Goal: Task Accomplishment & Management: Manage account settings

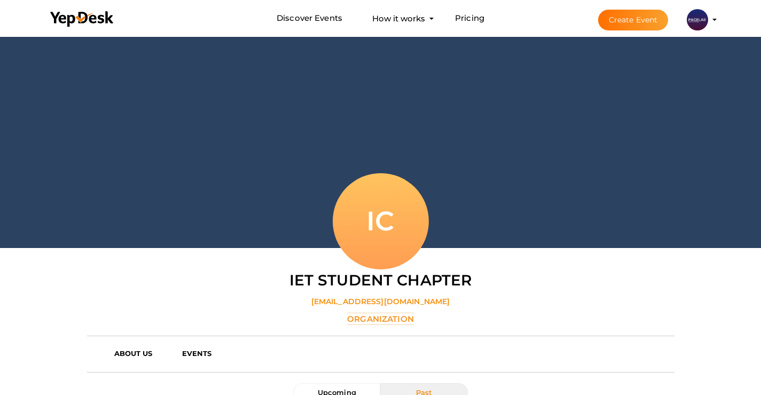
click at [702, 20] on img at bounding box center [697, 19] width 21 height 21
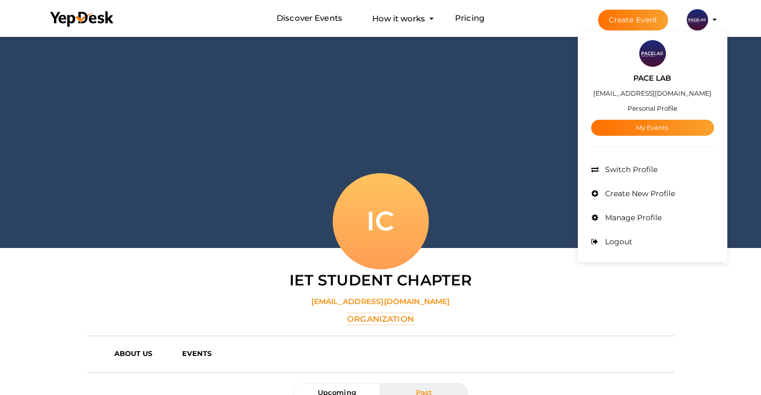
click at [639, 23] on button "Create Event" at bounding box center [633, 20] width 71 height 21
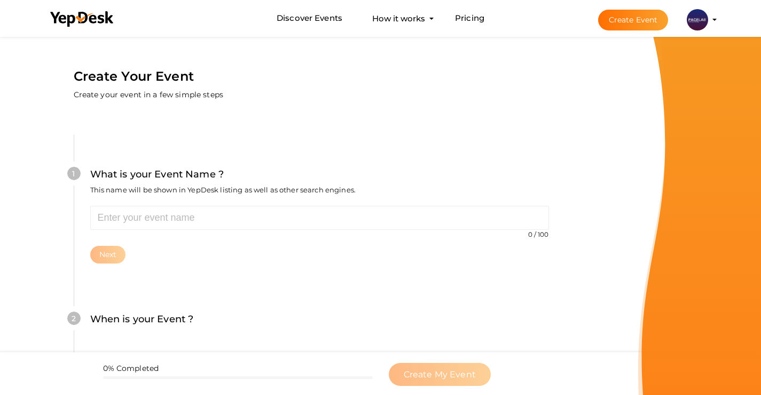
click at [697, 21] on img at bounding box center [697, 19] width 21 height 21
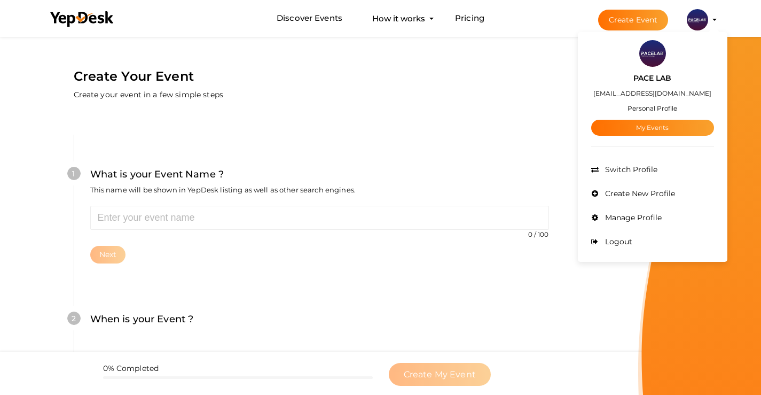
click at [708, 20] on profile-pic at bounding box center [697, 19] width 21 height 8
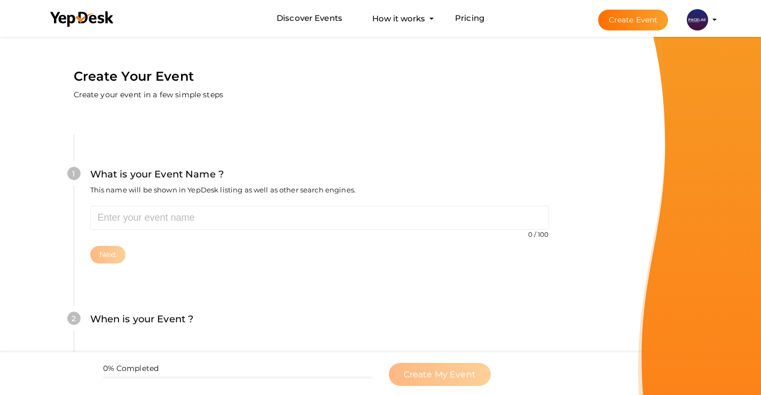
click at [708, 20] on profile-pic at bounding box center [697, 19] width 21 height 8
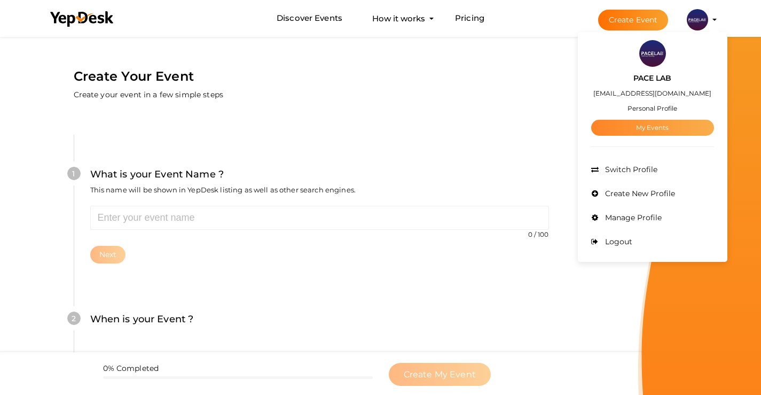
click at [664, 126] on link "My Events" at bounding box center [652, 128] width 123 height 16
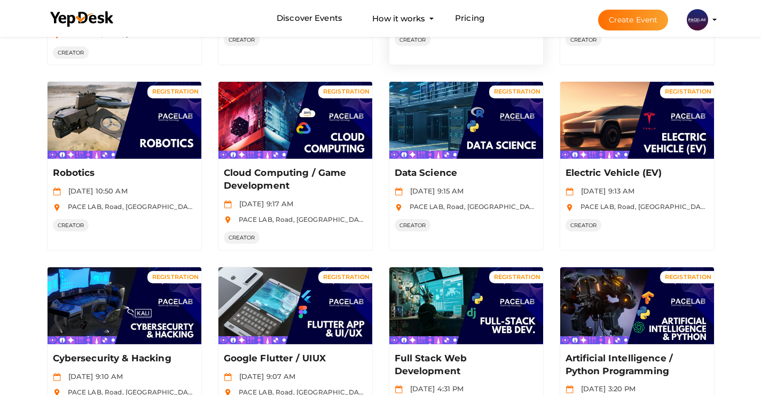
scroll to position [267, 0]
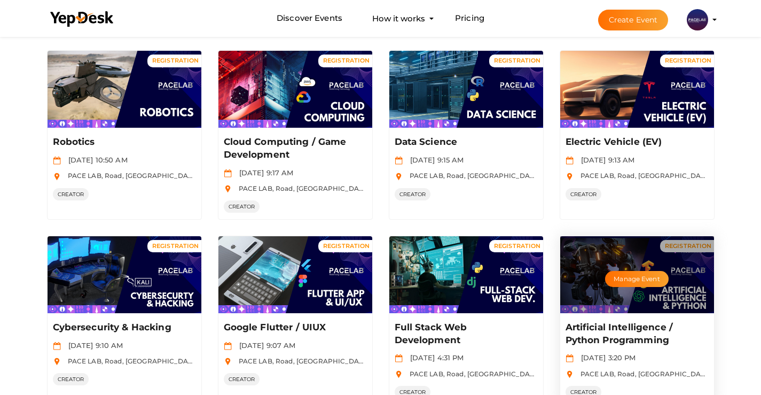
click at [658, 288] on div "Manage Event" at bounding box center [637, 274] width 154 height 77
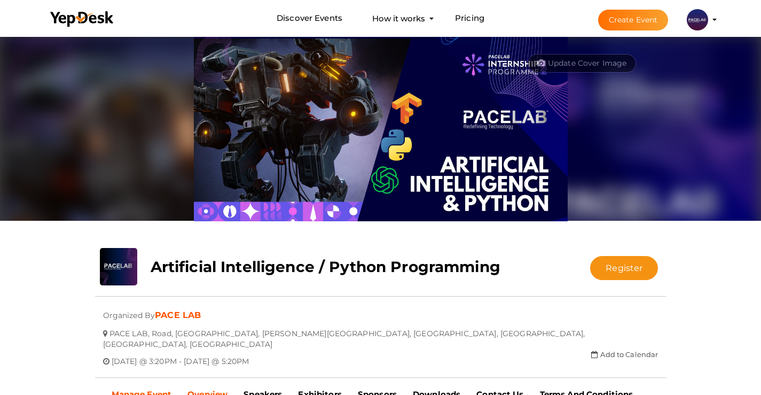
click at [169, 389] on b "Manage Event" at bounding box center [142, 394] width 60 height 10
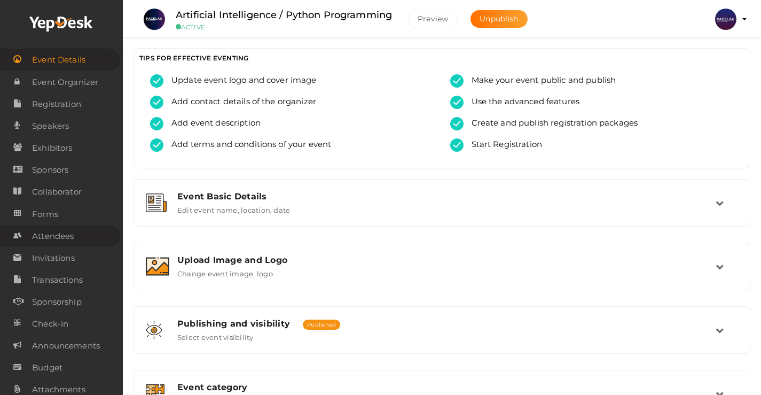
click at [79, 236] on link "Attendees" at bounding box center [60, 236] width 120 height 22
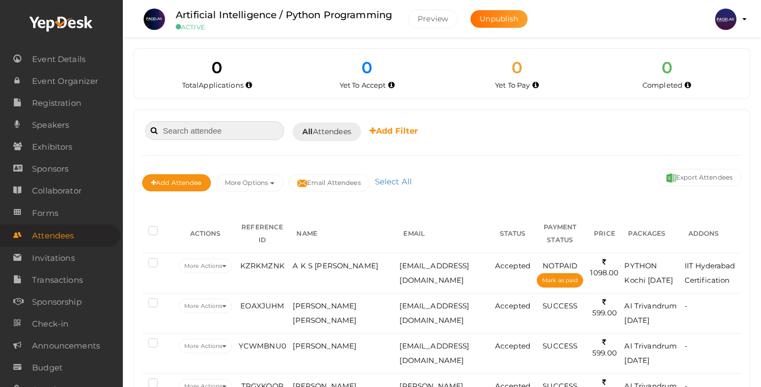
click at [257, 137] on input at bounding box center [214, 130] width 139 height 19
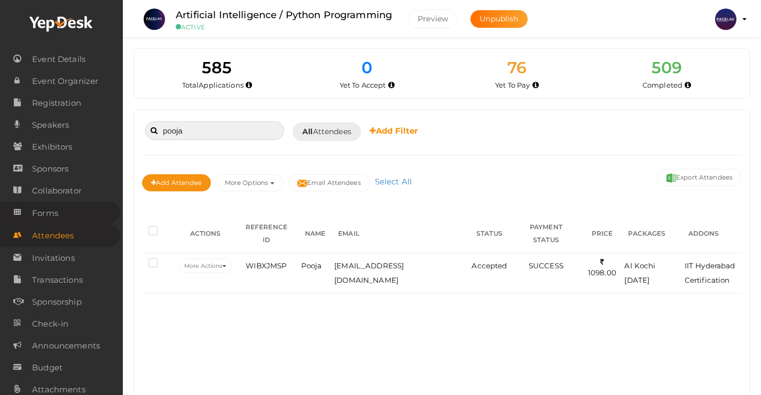
type input "pooja"
click at [0, 217] on link "Forms" at bounding box center [60, 212] width 120 height 22
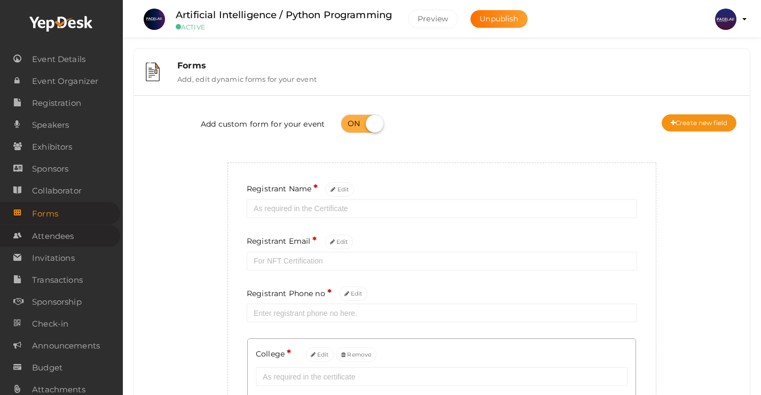
click at [87, 233] on link "Attendees" at bounding box center [60, 236] width 120 height 22
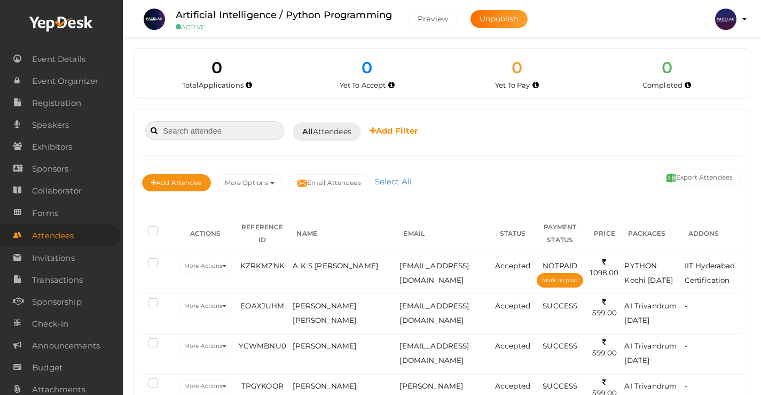
click at [267, 132] on input at bounding box center [214, 130] width 139 height 19
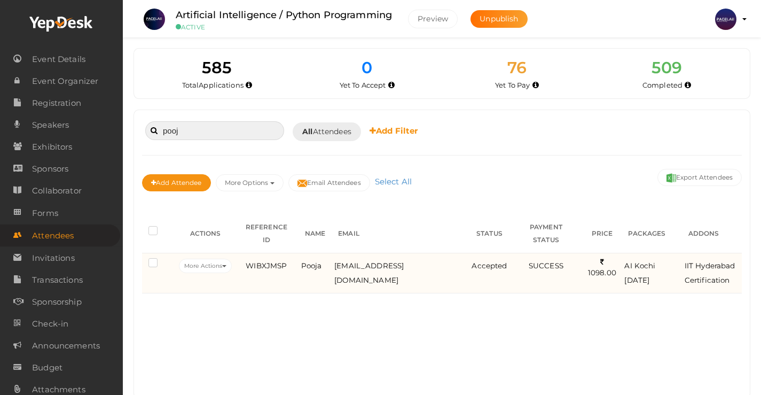
type input "pooj"
click at [323, 261] on td "Pooja" at bounding box center [316, 273] width 34 height 40
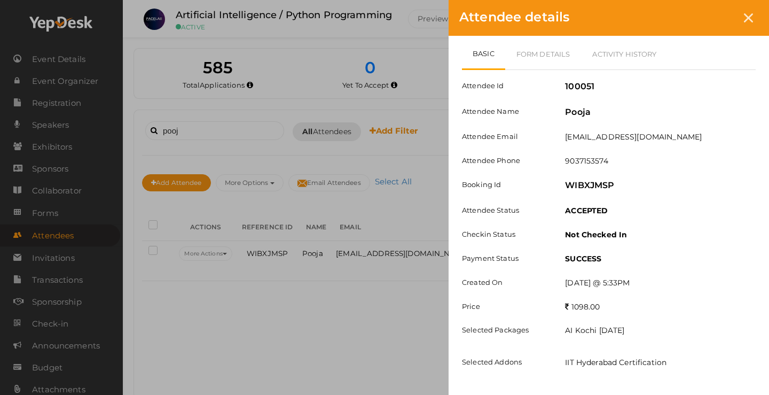
scroll to position [13, 0]
